Goal: Transaction & Acquisition: Purchase product/service

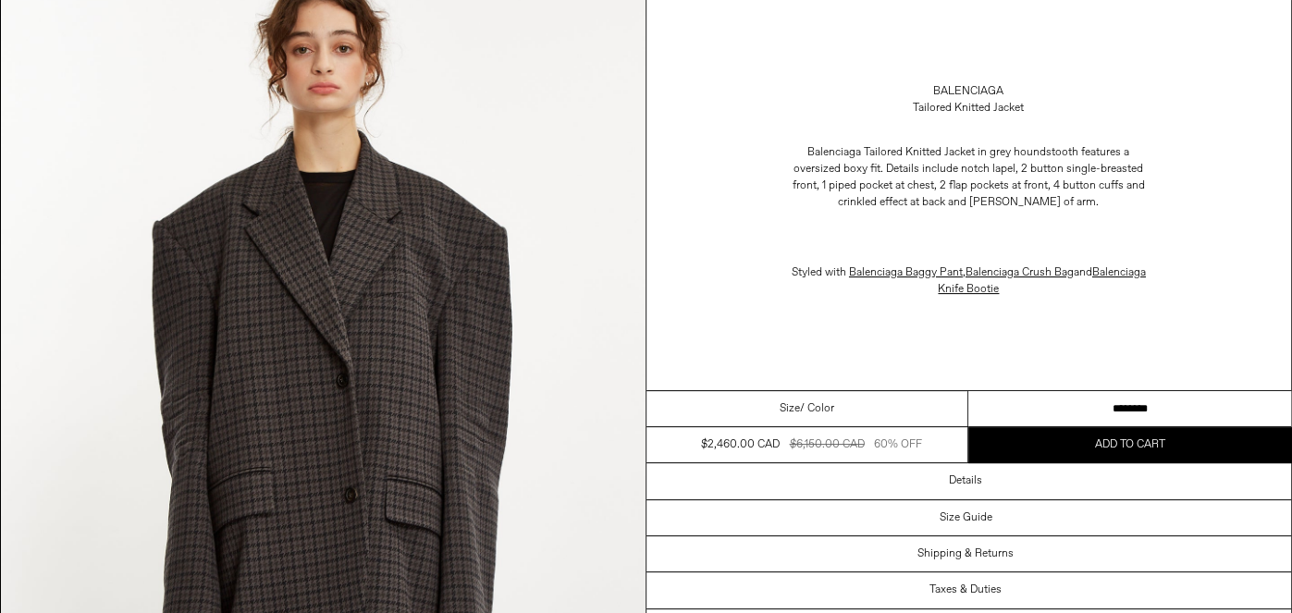
click at [1014, 400] on select "********" at bounding box center [1130, 409] width 323 height 36
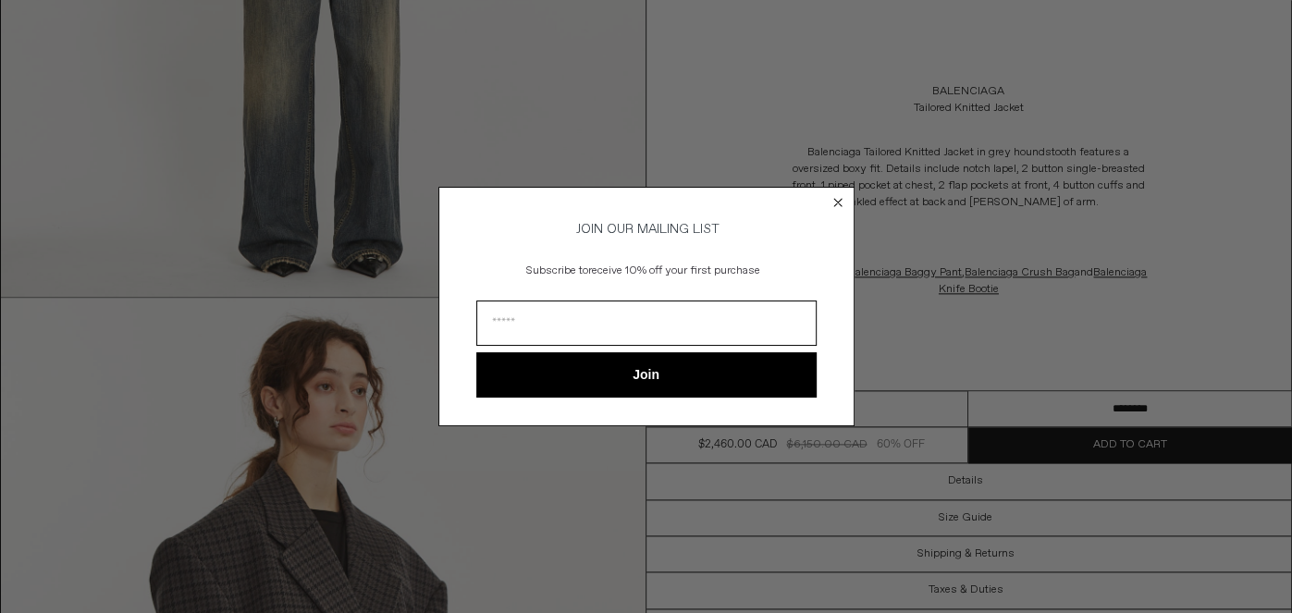
click at [836, 202] on circle "Close dialog" at bounding box center [838, 203] width 18 height 18
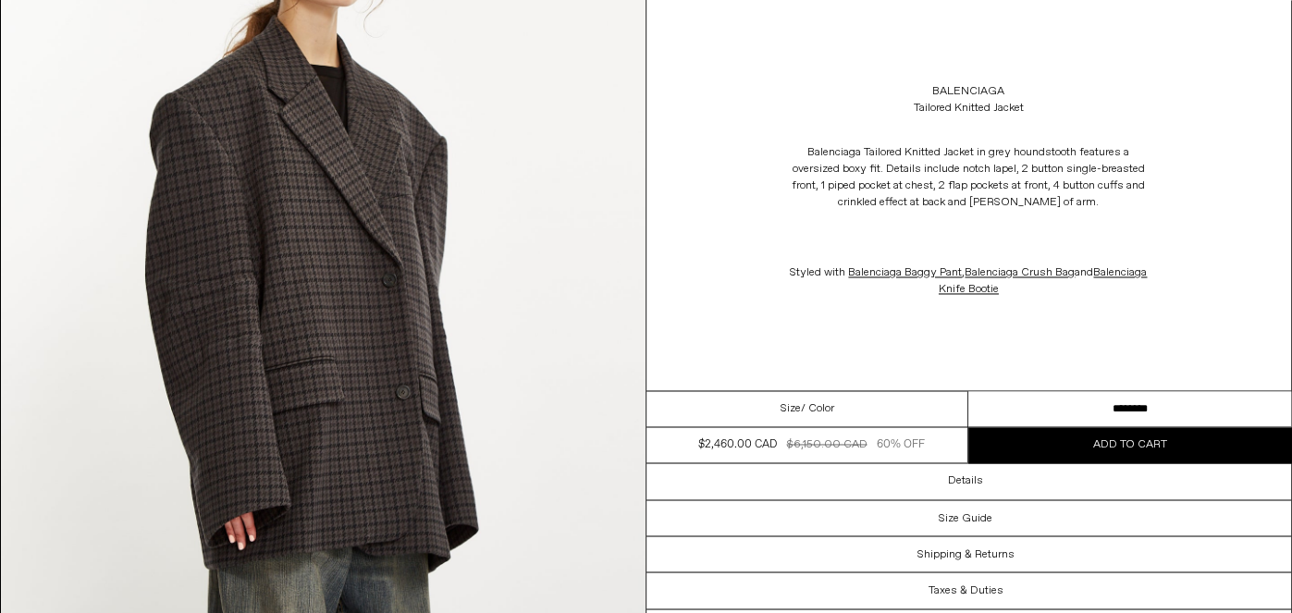
scroll to position [1856, 0]
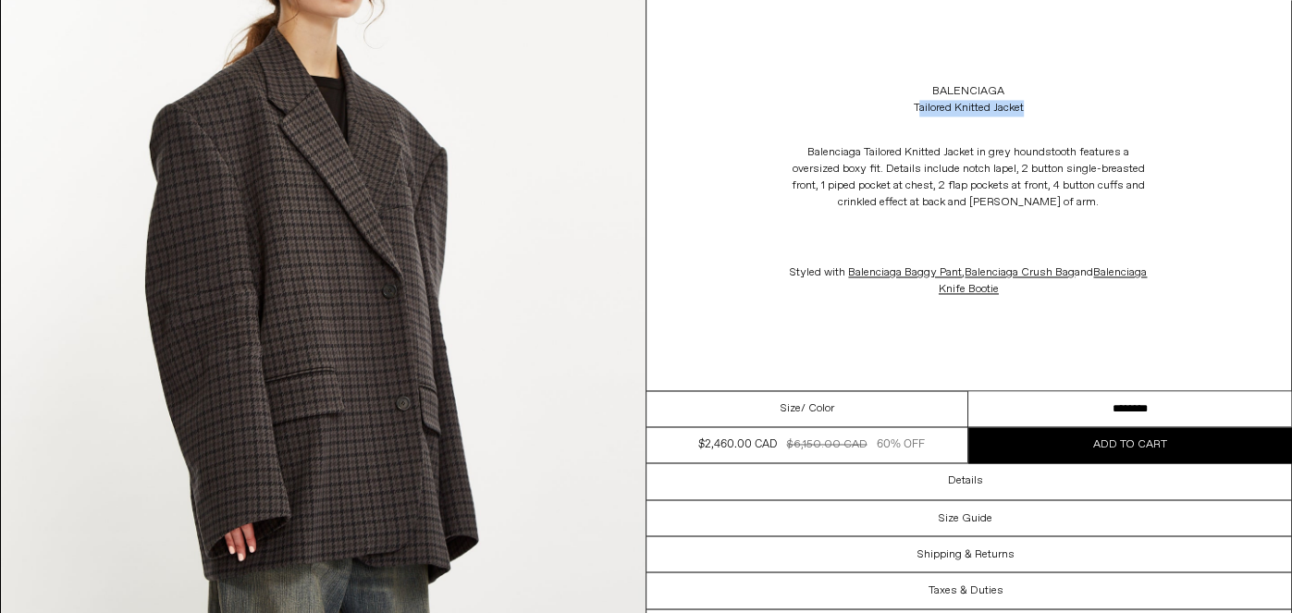
drag, startPoint x: 1026, startPoint y: 108, endPoint x: 916, endPoint y: 91, distance: 111.5
click at [916, 91] on div "Balenciaga Tailored Knitted Jacket" at bounding box center [970, 100] width 646 height 52
click at [959, 115] on div "Tailored Knitted Jacket" at bounding box center [969, 108] width 110 height 17
click at [959, 114] on div "Tailored Knitted Jacket" at bounding box center [969, 108] width 110 height 17
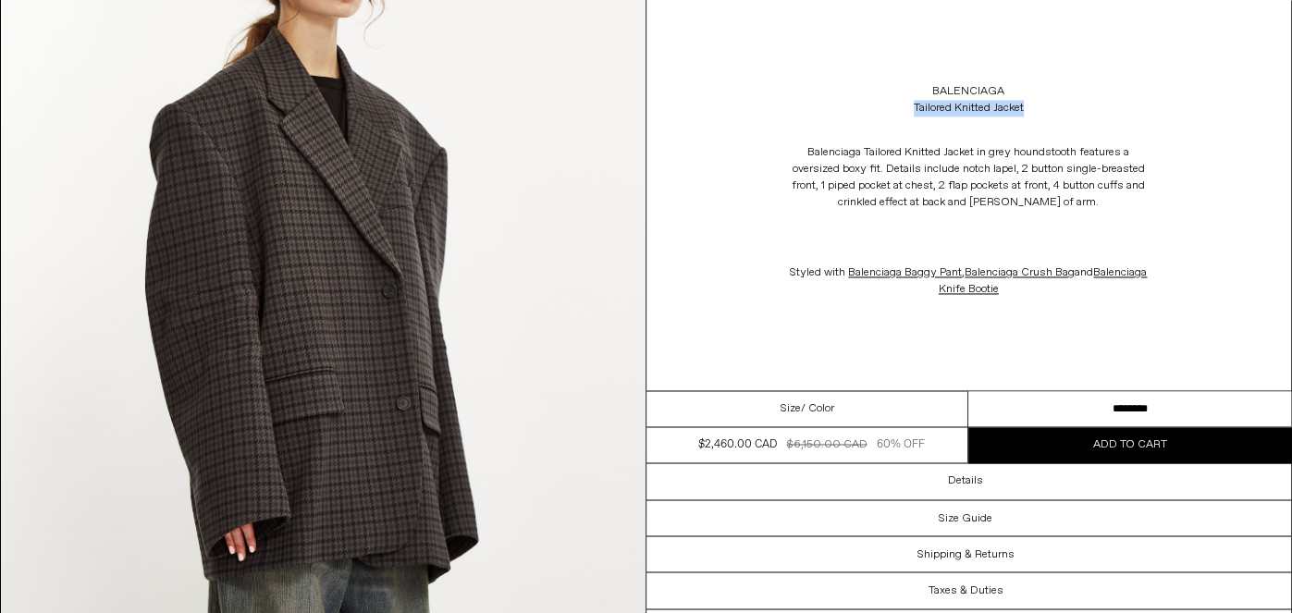
click at [959, 114] on div "Tailored Knitted Jacket" at bounding box center [969, 108] width 110 height 17
drag, startPoint x: 1028, startPoint y: 108, endPoint x: 921, endPoint y: 86, distance: 109.6
click at [921, 86] on div "Balenciaga Tailored Knitted Jacket" at bounding box center [970, 100] width 646 height 52
drag, startPoint x: 924, startPoint y: 105, endPoint x: 584, endPoint y: 272, distance: 379.4
click at [584, 272] on div "Home / Designers / Tailored Knitted Jacket Balenciaga Tailored Knitted Jacket B…" at bounding box center [646, 249] width 1292 height 4067
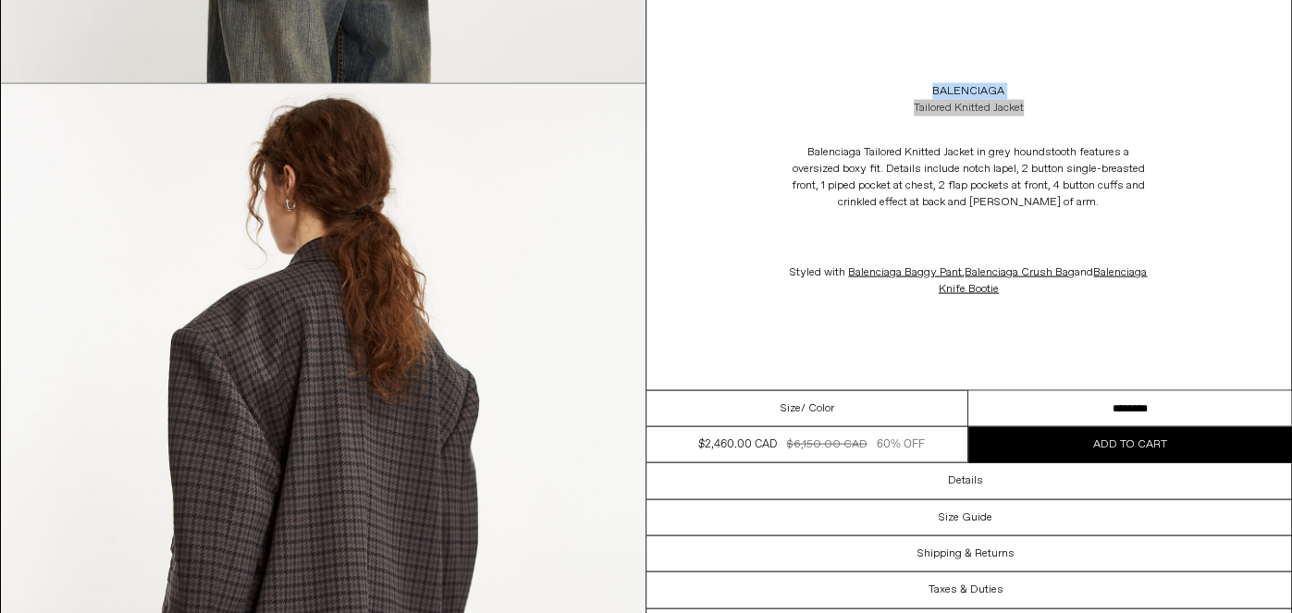
scroll to position [2706, 0]
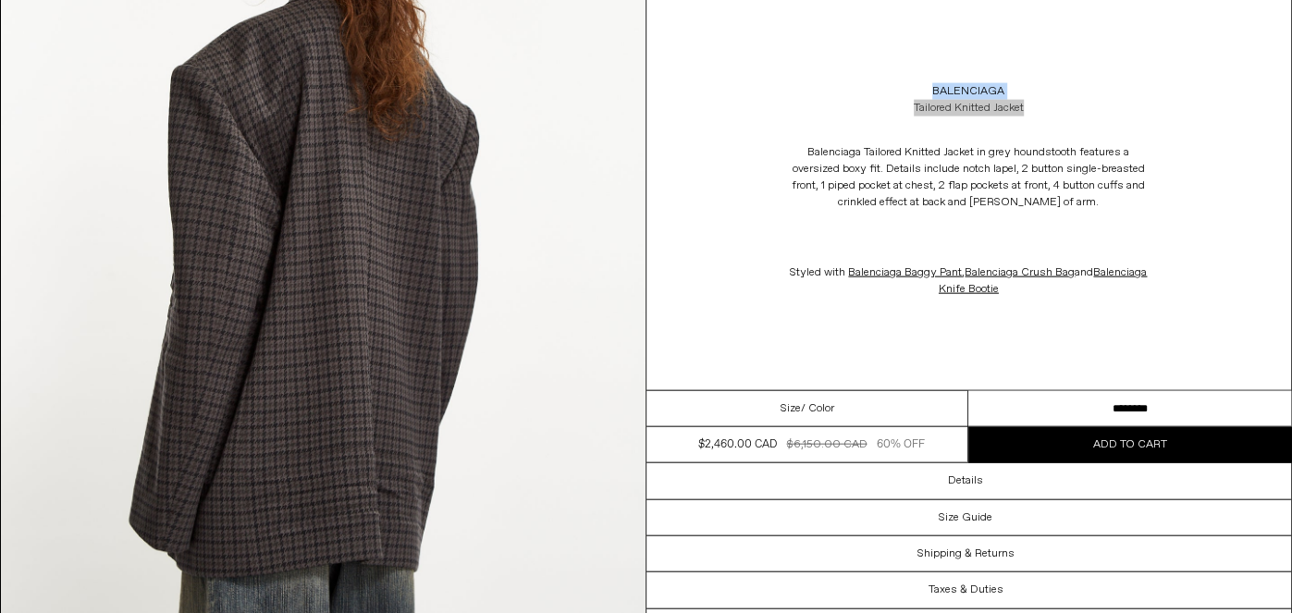
click at [378, 266] on img at bounding box center [323, 224] width 645 height 806
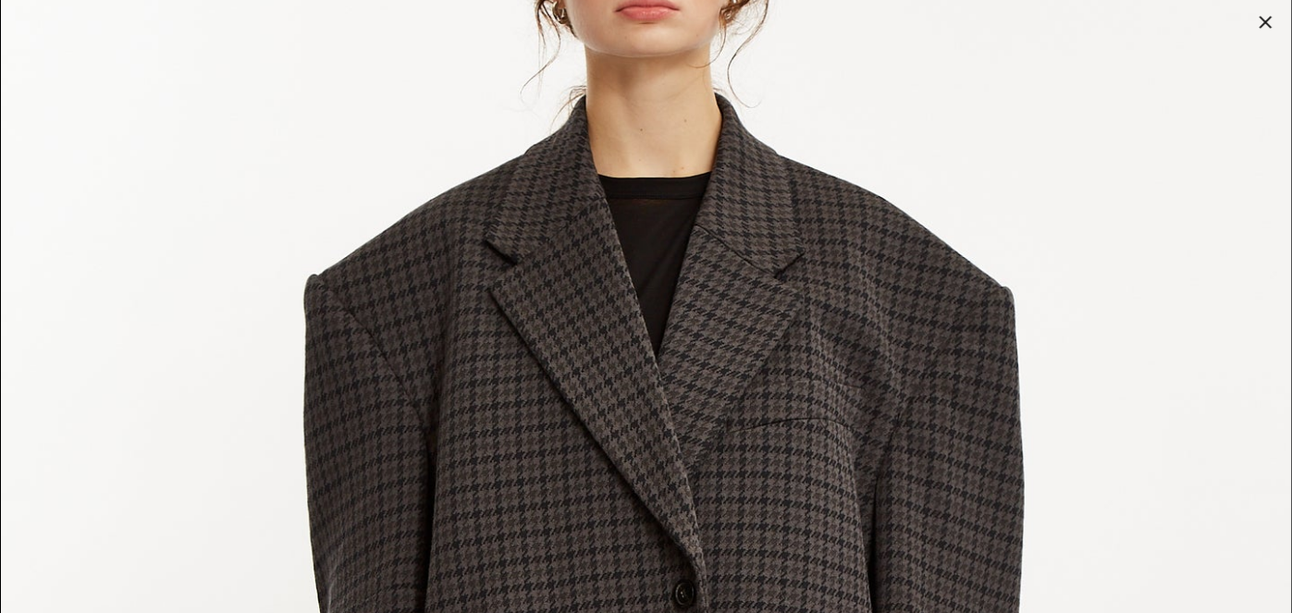
scroll to position [340, 0]
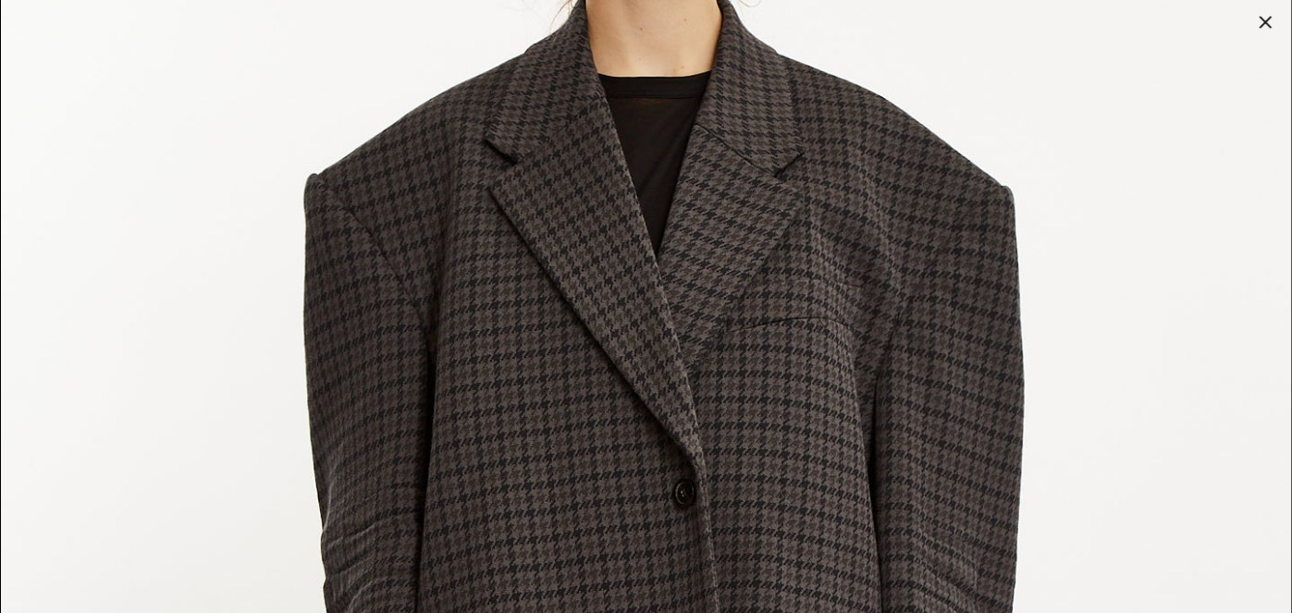
click at [575, 284] on img at bounding box center [646, 467] width 1291 height 1613
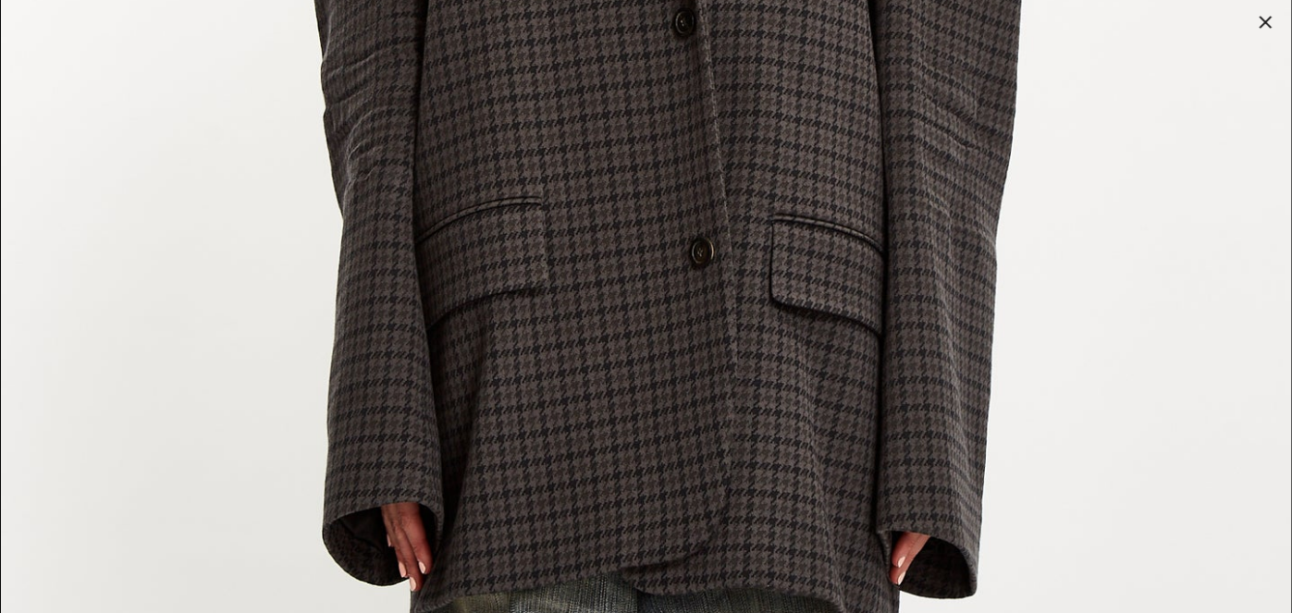
scroll to position [1347, 0]
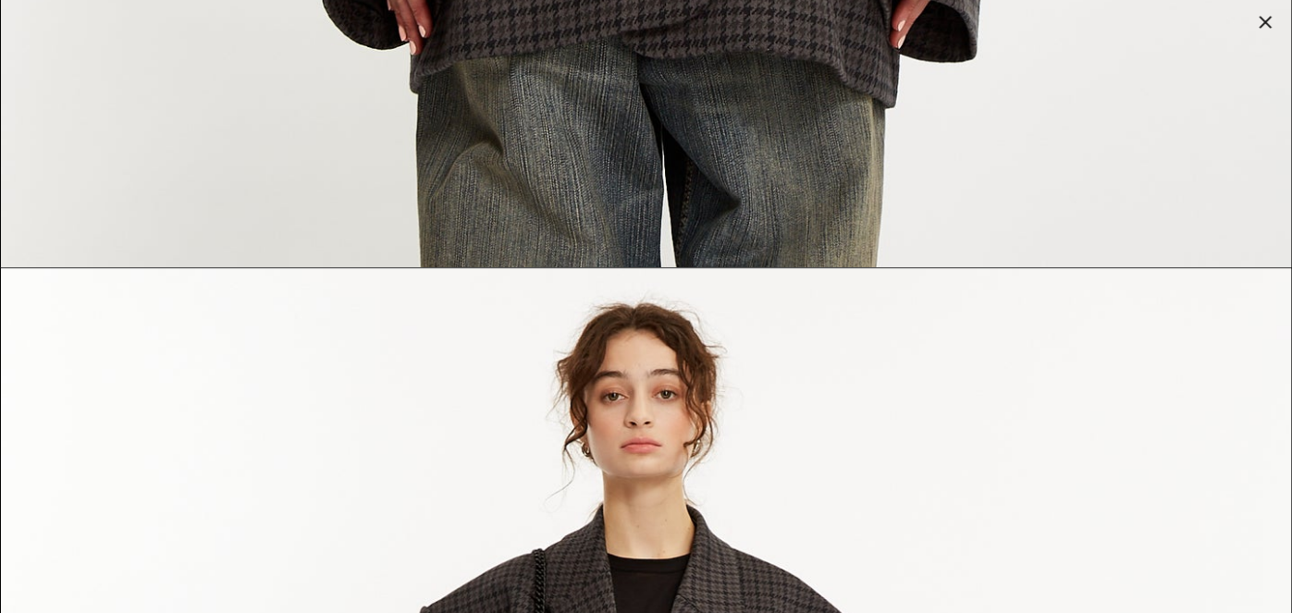
click at [1277, 15] on div at bounding box center [1266, 22] width 26 height 26
